Goal: Check status: Check status

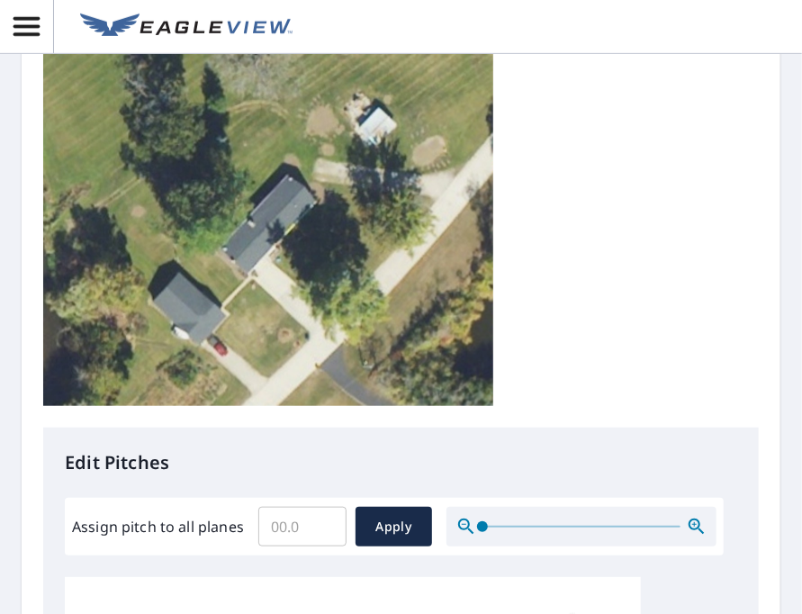
scroll to position [328, 0]
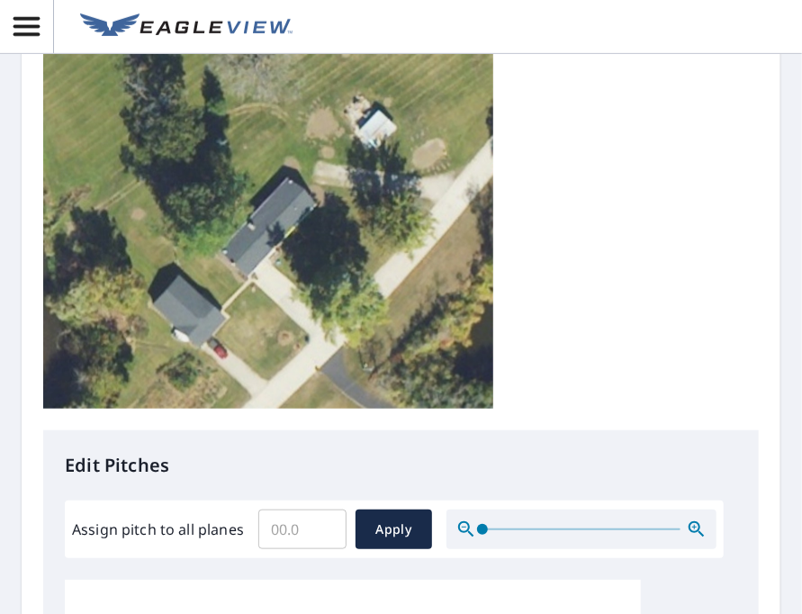
click at [293, 223] on img at bounding box center [268, 229] width 450 height 360
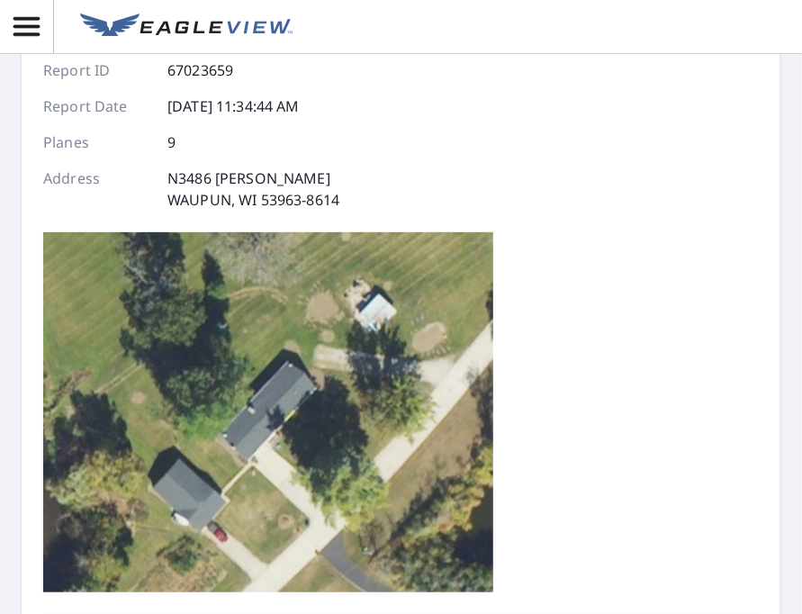
scroll to position [0, 0]
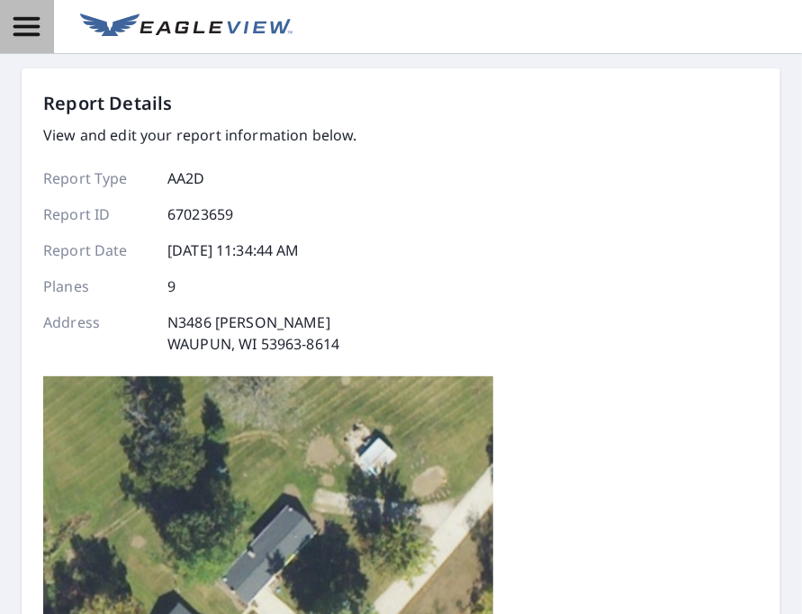
click at [40, 33] on icon "button" at bounding box center [27, 27] width 32 height 32
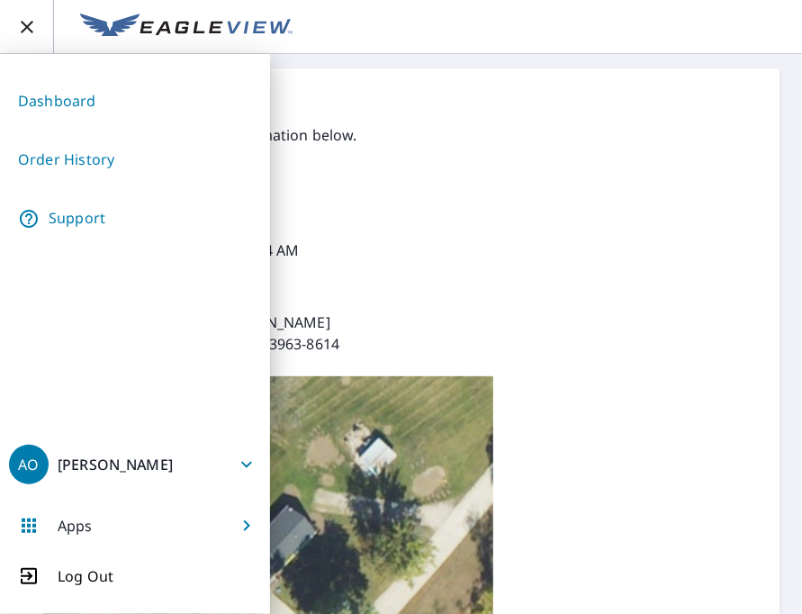
click at [413, 197] on div "Report Details View and edit your report information below. Report Type AA2D Re…" at bounding box center [401, 424] width 716 height 668
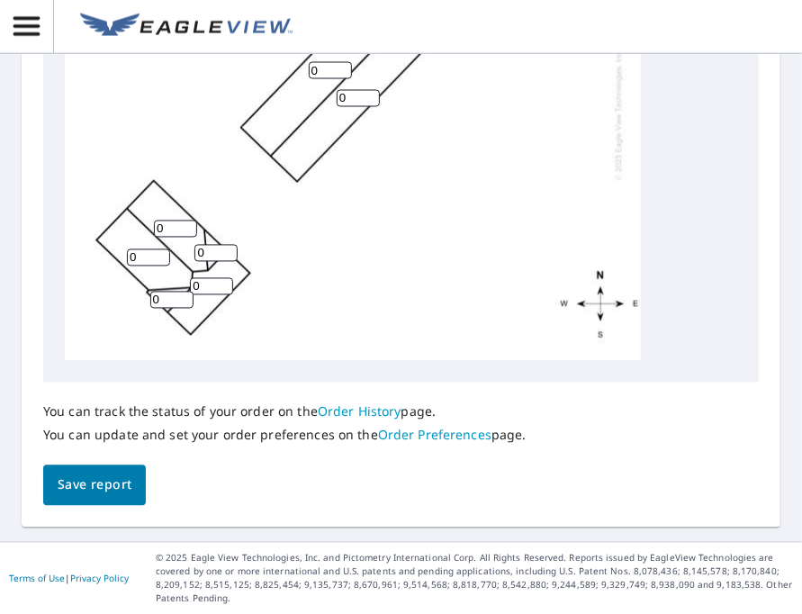
scroll to position [18, 0]
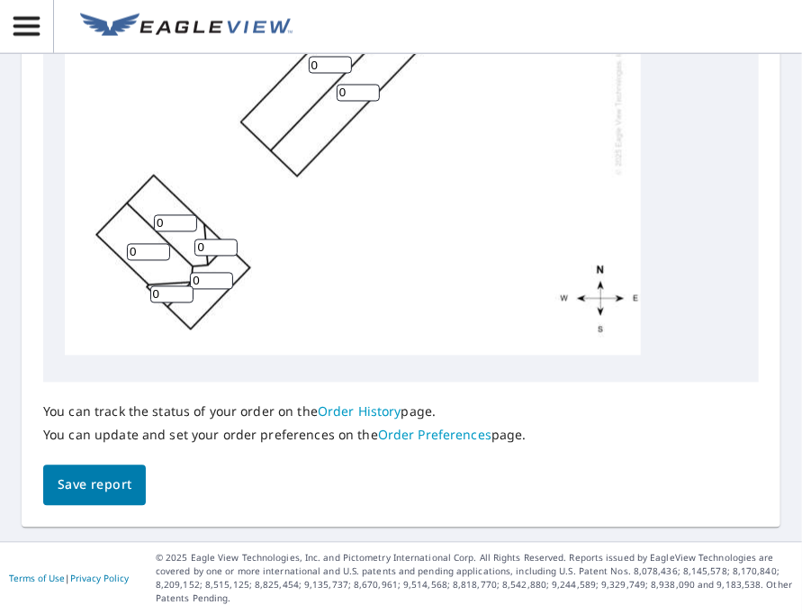
click at [370, 407] on link "Order History" at bounding box center [360, 411] width 84 height 17
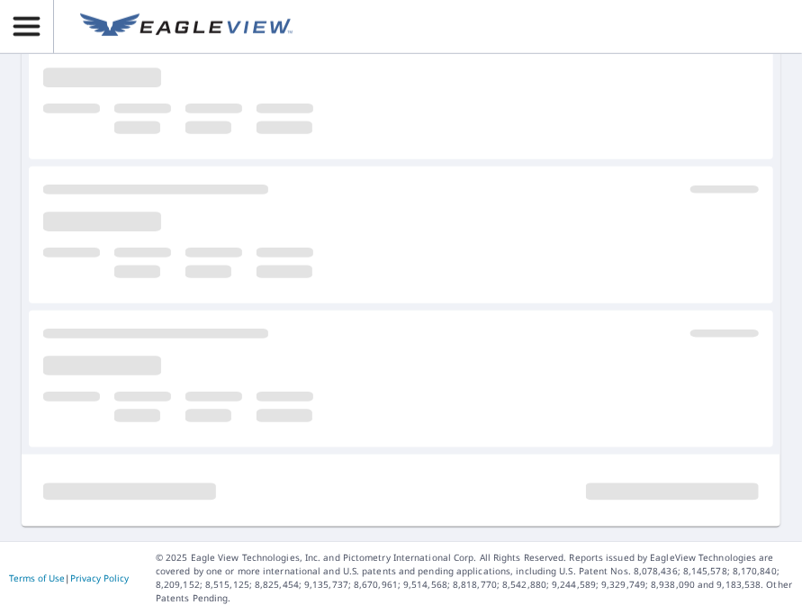
scroll to position [586, 0]
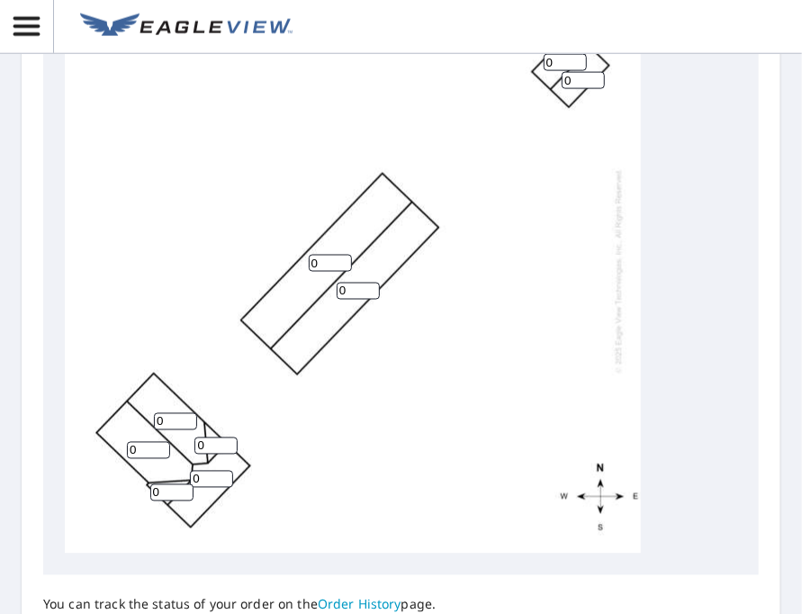
scroll to position [922, 0]
